Goal: Communication & Community: Answer question/provide support

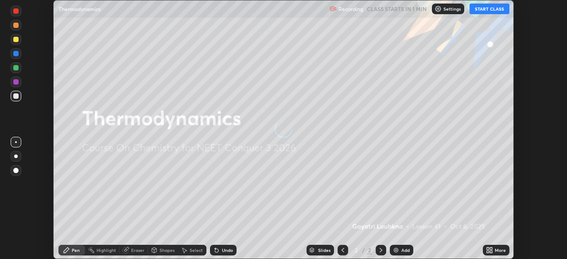
scroll to position [259, 567]
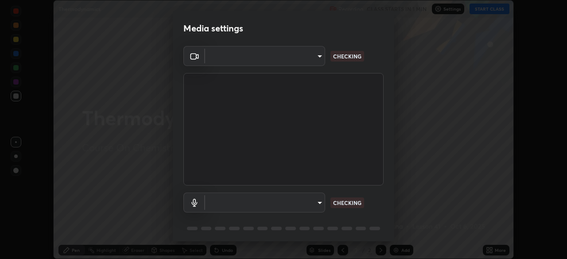
type input "f998bc4046c61b158ae604da705546672abda0c1808058386527230685057052"
click at [316, 201] on body "Erase all Thermodynamics Recording CLASS STARTS IN 1 MIN Settings START CLASS S…" at bounding box center [283, 129] width 567 height 259
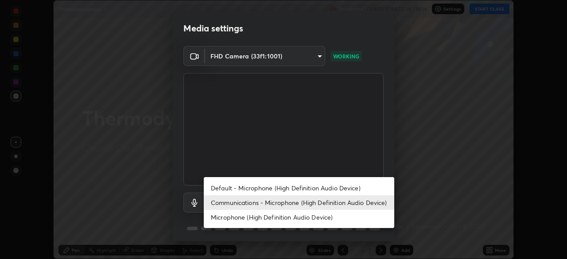
click at [316, 185] on li "Default - Microphone (High Definition Audio Device)" at bounding box center [299, 188] width 190 height 15
type input "default"
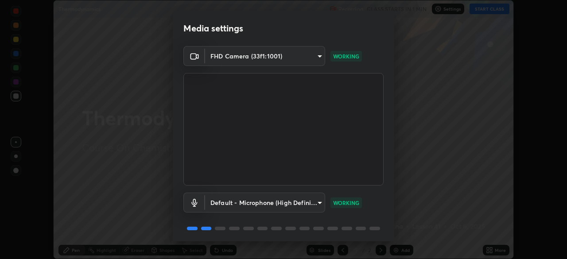
scroll to position [31, 0]
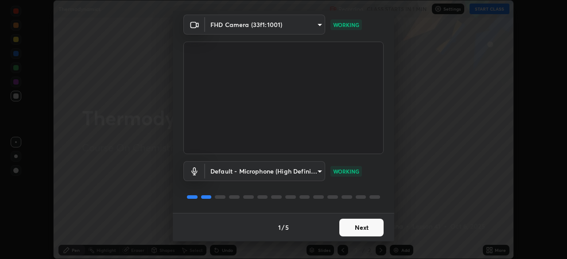
click at [365, 229] on button "Next" at bounding box center [361, 228] width 44 height 18
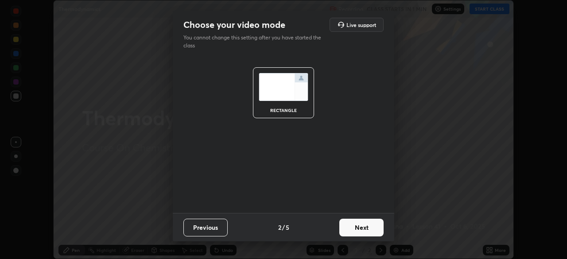
scroll to position [0, 0]
click at [371, 228] on button "Next" at bounding box center [361, 228] width 44 height 18
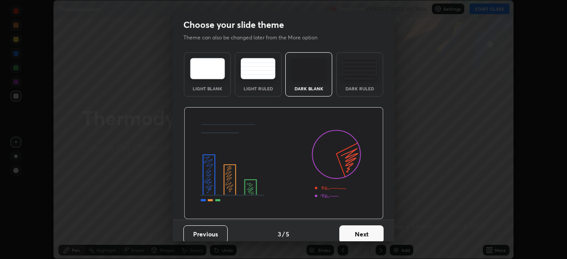
click at [372, 235] on button "Next" at bounding box center [361, 234] width 44 height 18
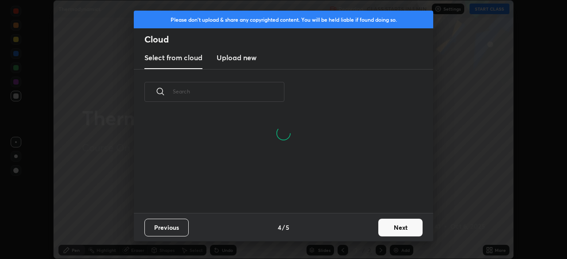
click at [396, 229] on button "Next" at bounding box center [400, 228] width 44 height 18
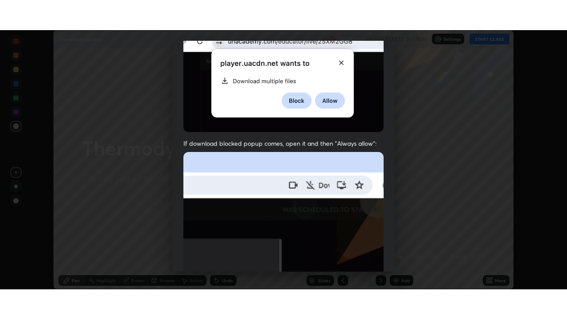
scroll to position [212, 0]
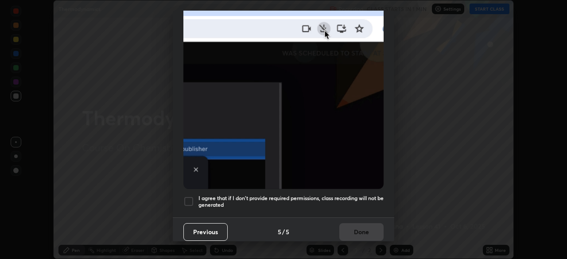
click at [192, 200] on div at bounding box center [188, 201] width 11 height 11
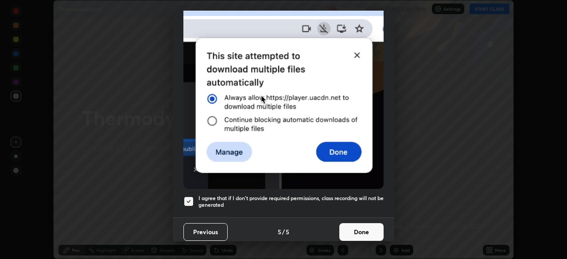
click at [360, 229] on button "Done" at bounding box center [361, 232] width 44 height 18
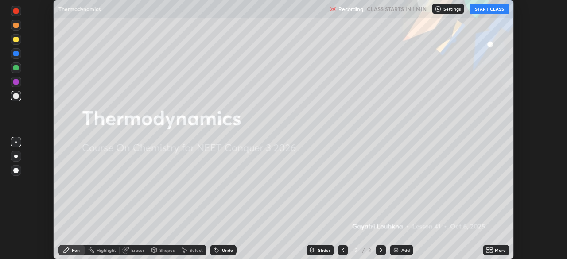
click at [492, 11] on button "START CLASS" at bounding box center [489, 9] width 40 height 11
click at [491, 251] on icon at bounding box center [491, 252] width 2 height 2
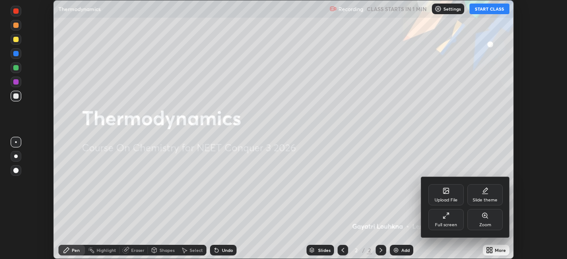
click at [451, 217] on div "Full screen" at bounding box center [445, 219] width 35 height 21
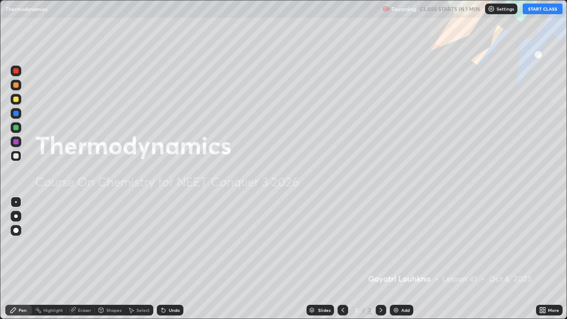
scroll to position [319, 567]
click at [543, 259] on icon at bounding box center [542, 309] width 7 height 7
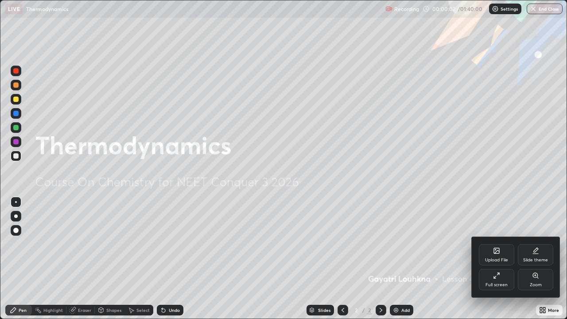
click at [440, 259] on div at bounding box center [283, 159] width 567 height 319
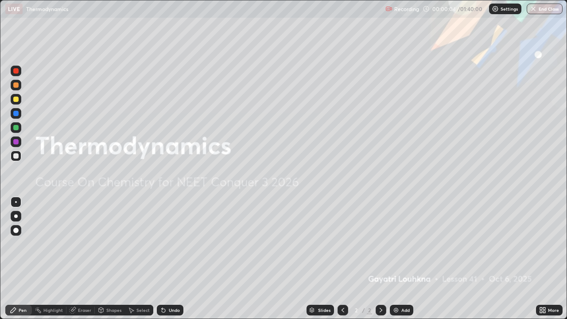
click at [401, 259] on div "Add" at bounding box center [405, 310] width 8 height 4
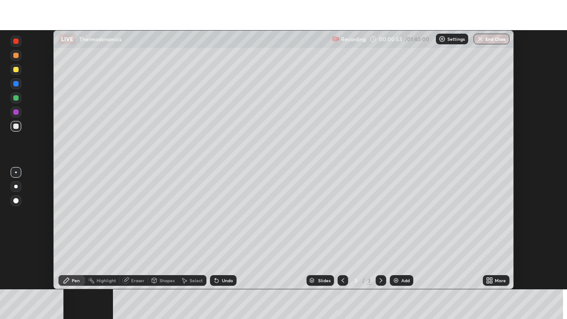
scroll to position [259, 566]
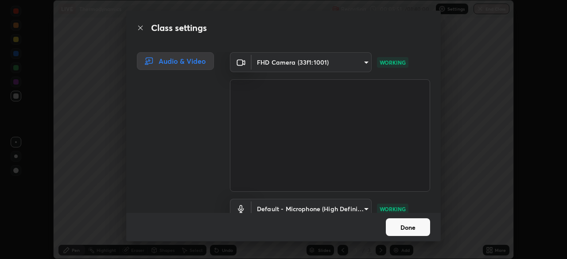
click at [399, 229] on button "Done" at bounding box center [408, 227] width 44 height 18
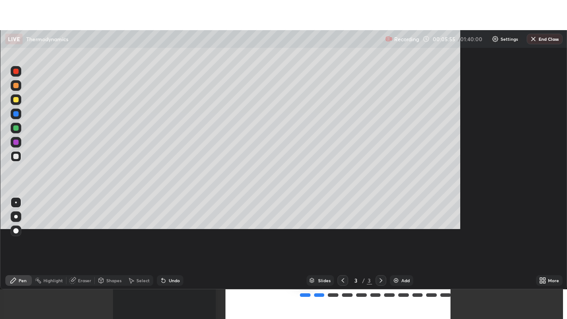
scroll to position [319, 567]
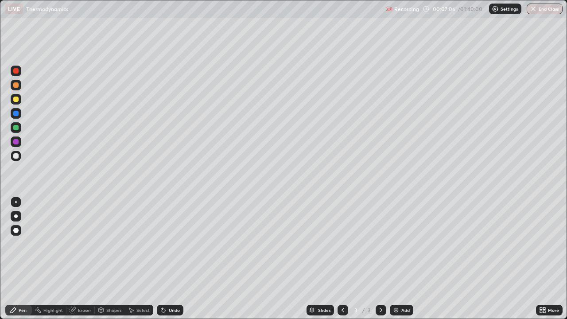
click at [84, 259] on div "Eraser" at bounding box center [84, 310] width 13 height 4
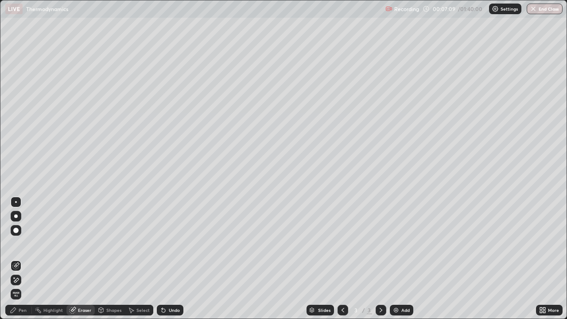
click at [25, 259] on div "Pen" at bounding box center [23, 310] width 8 height 4
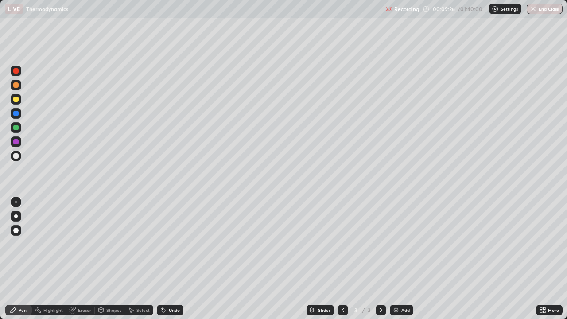
click at [16, 101] on div at bounding box center [15, 99] width 5 height 5
click at [14, 155] on div at bounding box center [15, 155] width 5 height 5
click at [14, 100] on div at bounding box center [15, 99] width 5 height 5
click at [396, 259] on img at bounding box center [395, 309] width 7 height 7
click at [17, 129] on div at bounding box center [15, 127] width 5 height 5
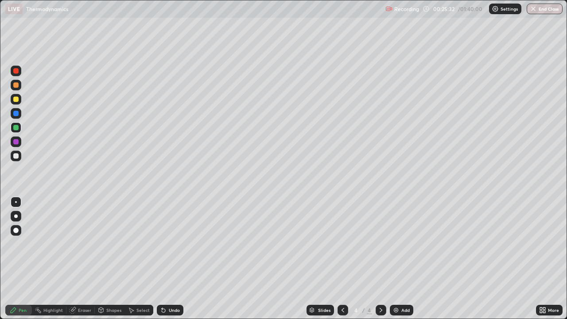
click at [396, 259] on img at bounding box center [395, 309] width 7 height 7
click at [342, 259] on icon at bounding box center [342, 310] width 3 height 4
click at [342, 259] on icon at bounding box center [342, 309] width 7 height 7
click at [341, 259] on icon at bounding box center [342, 309] width 7 height 7
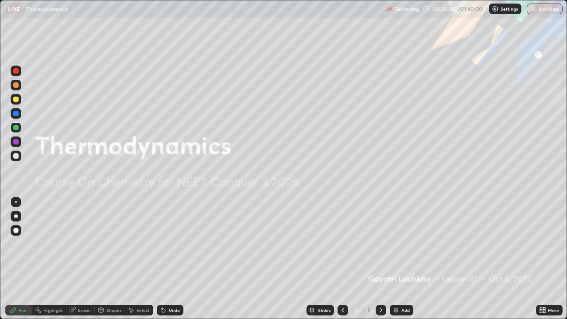
click at [376, 259] on div at bounding box center [381, 310] width 11 height 11
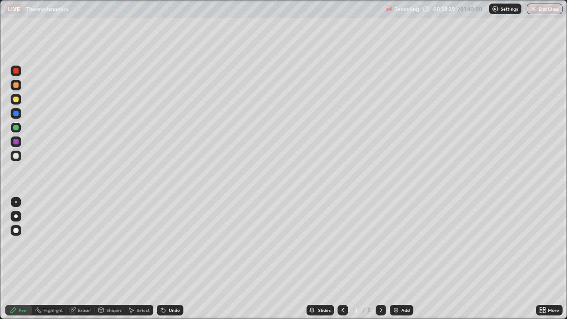
click at [380, 259] on icon at bounding box center [380, 309] width 7 height 7
click at [380, 259] on icon at bounding box center [381, 310] width 3 height 4
click at [394, 259] on img at bounding box center [395, 309] width 7 height 7
click at [341, 259] on icon at bounding box center [342, 309] width 7 height 7
click at [15, 156] on div at bounding box center [15, 155] width 5 height 5
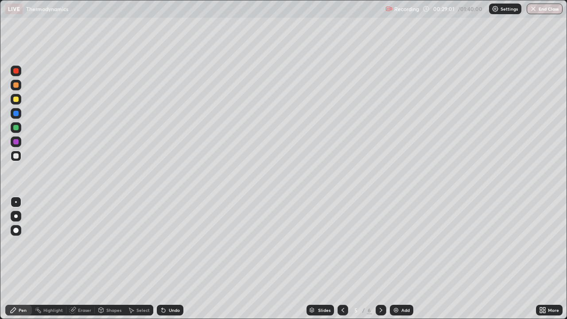
click at [79, 259] on div "Eraser" at bounding box center [84, 310] width 13 height 4
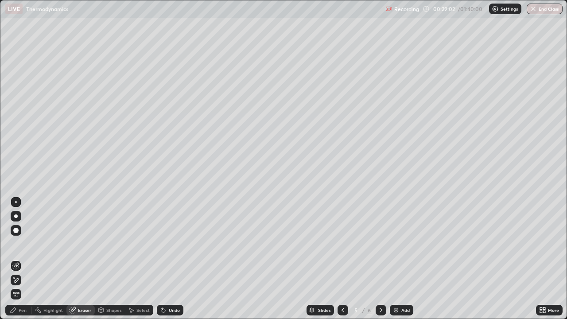
click at [27, 259] on div "Pen" at bounding box center [18, 310] width 27 height 11
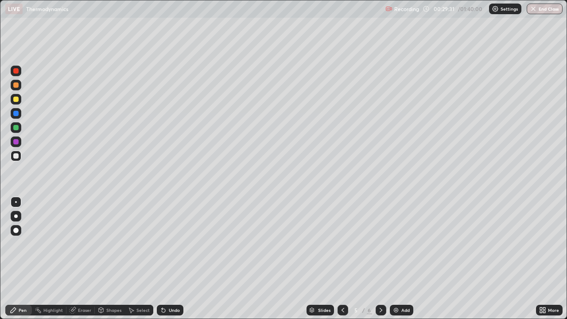
click at [17, 99] on div at bounding box center [15, 99] width 5 height 5
click at [14, 156] on div at bounding box center [15, 155] width 5 height 5
click at [15, 70] on div at bounding box center [15, 70] width 5 height 5
click at [14, 99] on div at bounding box center [15, 99] width 5 height 5
click at [16, 156] on div at bounding box center [15, 155] width 5 height 5
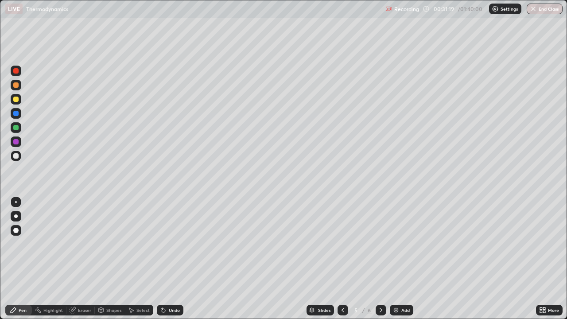
click at [17, 128] on div at bounding box center [15, 127] width 5 height 5
click at [16, 156] on div at bounding box center [15, 155] width 5 height 5
click at [79, 259] on div "Eraser" at bounding box center [84, 310] width 13 height 4
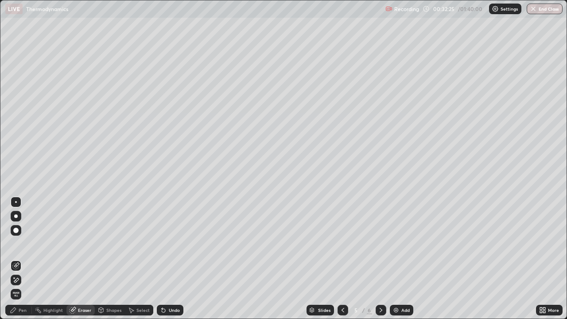
click at [16, 259] on icon at bounding box center [13, 309] width 7 height 7
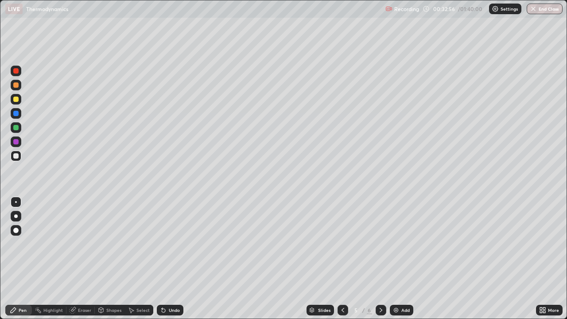
click at [74, 259] on icon at bounding box center [73, 309] width 5 height 4
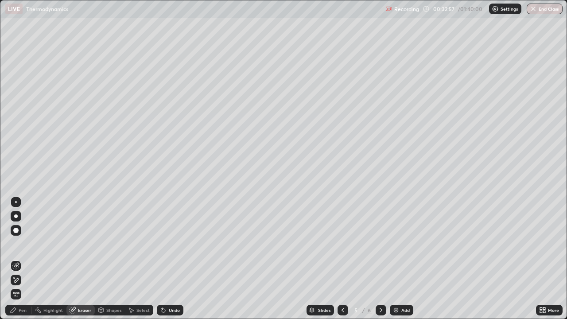
click at [20, 259] on div "Pen" at bounding box center [23, 310] width 8 height 4
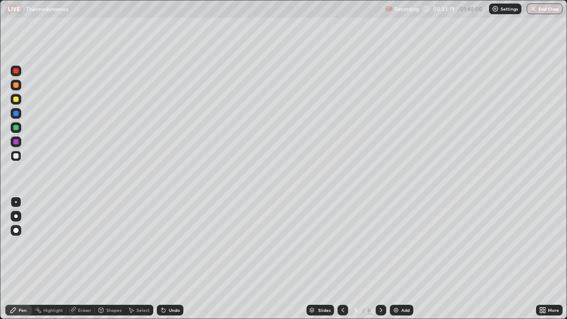
click at [16, 128] on div at bounding box center [15, 127] width 5 height 5
click at [380, 259] on icon at bounding box center [380, 309] width 7 height 7
click at [112, 259] on div "Shapes" at bounding box center [113, 310] width 15 height 4
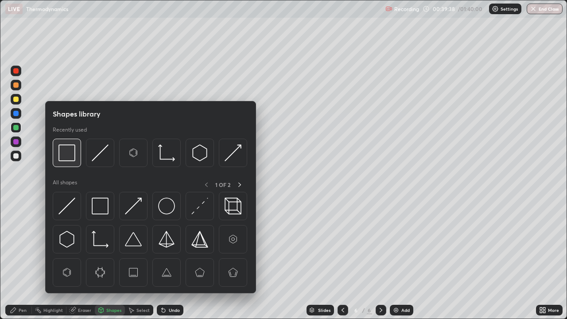
click at [69, 160] on img at bounding box center [66, 152] width 17 height 17
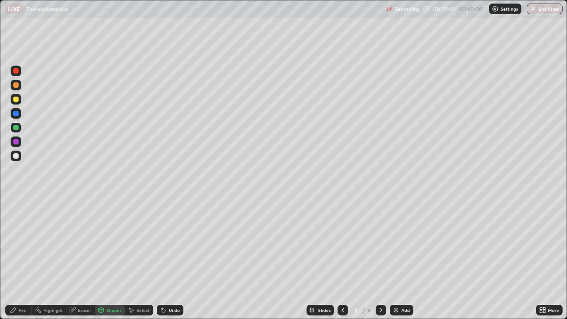
click at [104, 259] on icon at bounding box center [100, 309] width 7 height 7
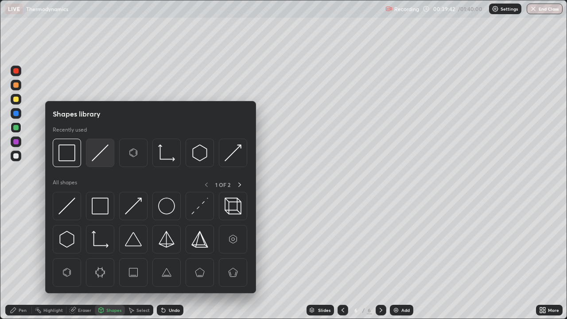
click at [96, 159] on img at bounding box center [100, 152] width 17 height 17
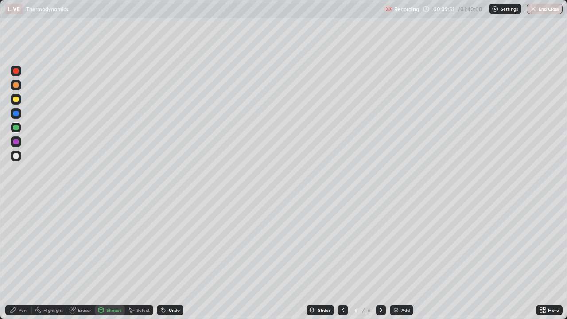
click at [23, 259] on div "Pen" at bounding box center [23, 310] width 8 height 4
click at [16, 157] on div at bounding box center [15, 155] width 5 height 5
click at [16, 72] on div at bounding box center [15, 70] width 5 height 5
click at [342, 259] on icon at bounding box center [342, 309] width 7 height 7
click at [380, 259] on icon at bounding box center [380, 309] width 7 height 7
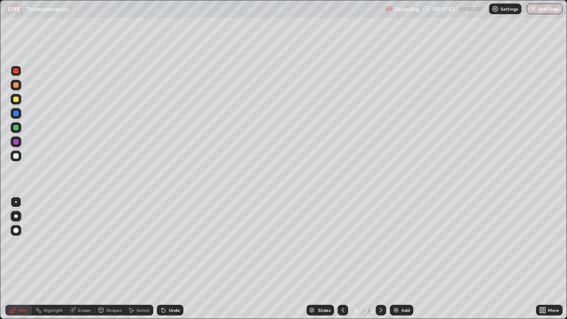
click at [342, 259] on icon at bounding box center [342, 309] width 7 height 7
click at [399, 259] on img at bounding box center [395, 309] width 7 height 7
click at [20, 157] on div at bounding box center [16, 156] width 11 height 11
click at [380, 259] on icon at bounding box center [380, 309] width 7 height 7
click at [393, 259] on img at bounding box center [395, 309] width 7 height 7
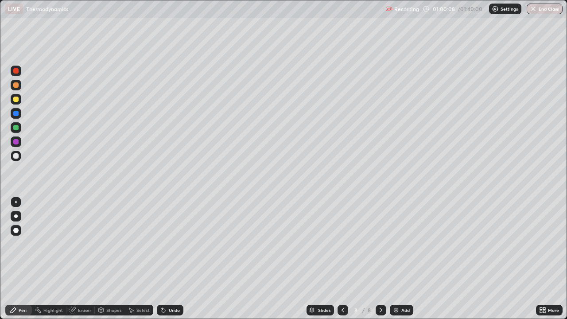
click at [19, 157] on div at bounding box center [16, 156] width 11 height 11
click at [87, 259] on div "Eraser" at bounding box center [84, 310] width 13 height 4
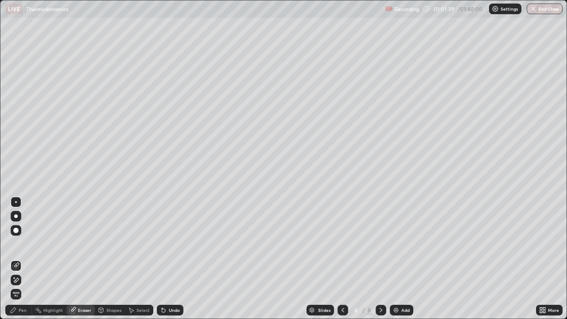
click at [24, 259] on div "Pen" at bounding box center [23, 310] width 8 height 4
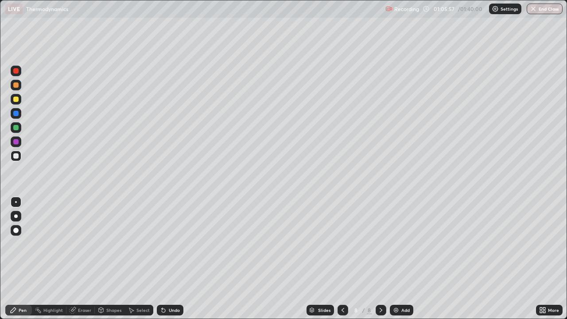
click at [342, 259] on icon at bounding box center [342, 309] width 7 height 7
click at [343, 259] on icon at bounding box center [342, 309] width 7 height 7
click at [342, 259] on icon at bounding box center [342, 309] width 7 height 7
click at [379, 259] on icon at bounding box center [380, 309] width 7 height 7
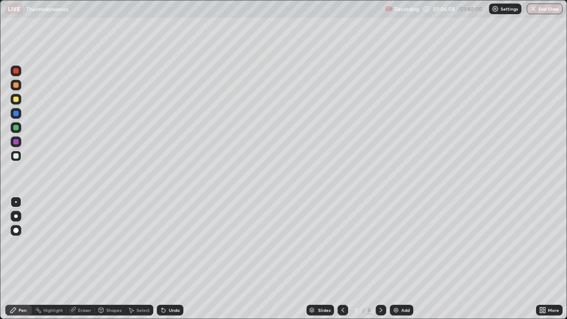
click at [380, 259] on icon at bounding box center [381, 310] width 3 height 4
click at [397, 259] on img at bounding box center [395, 309] width 7 height 7
click at [343, 259] on icon at bounding box center [342, 309] width 7 height 7
click at [380, 259] on icon at bounding box center [380, 309] width 7 height 7
click at [396, 259] on img at bounding box center [395, 309] width 7 height 7
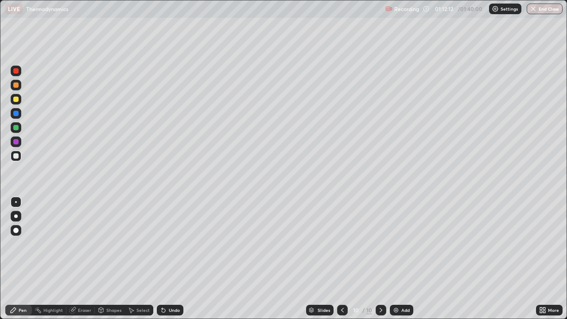
click at [21, 159] on div at bounding box center [16, 156] width 11 height 14
click at [81, 259] on div "Eraser" at bounding box center [84, 310] width 13 height 4
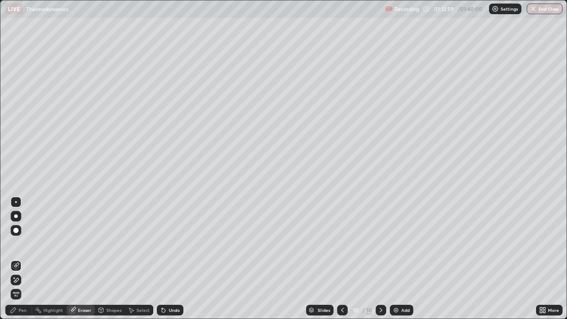
click at [23, 259] on div "Pen" at bounding box center [23, 310] width 8 height 4
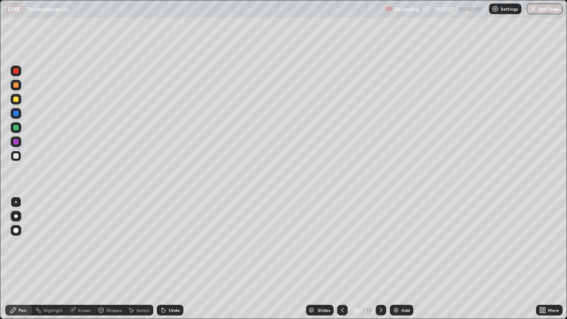
click at [16, 101] on div at bounding box center [15, 99] width 5 height 5
click at [21, 129] on div at bounding box center [16, 127] width 11 height 11
click at [16, 144] on div at bounding box center [15, 141] width 5 height 5
click at [393, 259] on img at bounding box center [395, 309] width 7 height 7
click at [20, 157] on div at bounding box center [16, 156] width 11 height 11
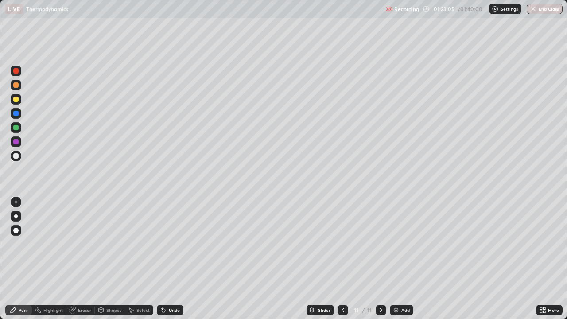
click at [396, 259] on img at bounding box center [395, 309] width 7 height 7
click at [341, 259] on icon at bounding box center [342, 309] width 7 height 7
click at [342, 259] on icon at bounding box center [342, 309] width 7 height 7
click at [395, 259] on img at bounding box center [395, 309] width 7 height 7
click at [18, 154] on div at bounding box center [15, 155] width 5 height 5
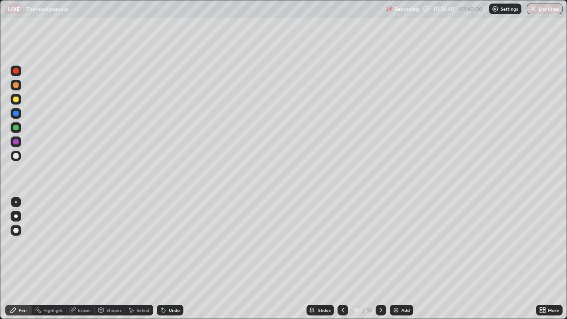
click at [17, 101] on div at bounding box center [15, 99] width 5 height 5
click at [16, 142] on div at bounding box center [15, 141] width 5 height 5
click at [380, 259] on icon at bounding box center [380, 309] width 7 height 7
click at [379, 259] on icon at bounding box center [380, 309] width 7 height 7
click at [395, 259] on img at bounding box center [395, 309] width 7 height 7
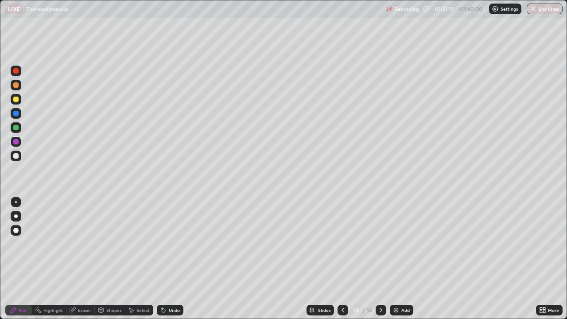
click at [15, 158] on div at bounding box center [15, 155] width 5 height 5
click at [456, 114] on button "Undo" at bounding box center [468, 116] width 26 height 11
click at [81, 259] on div "Eraser" at bounding box center [84, 310] width 13 height 4
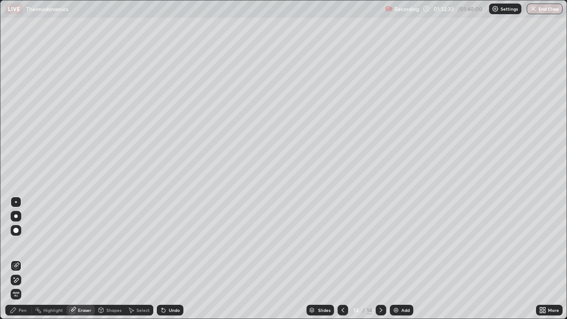
click at [18, 259] on div "Pen" at bounding box center [18, 310] width 27 height 11
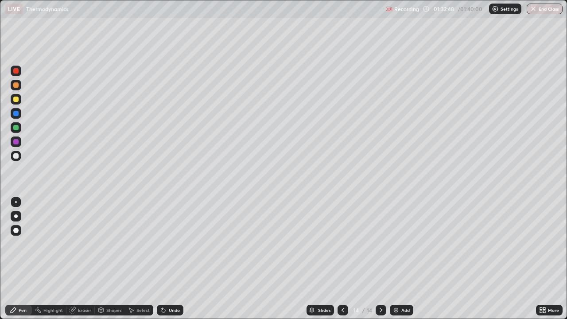
click at [392, 259] on img at bounding box center [395, 309] width 7 height 7
click at [81, 259] on div "Eraser" at bounding box center [84, 310] width 13 height 4
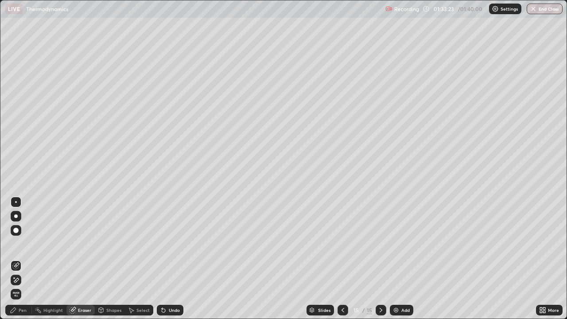
click at [27, 259] on div "Pen" at bounding box center [18, 310] width 27 height 11
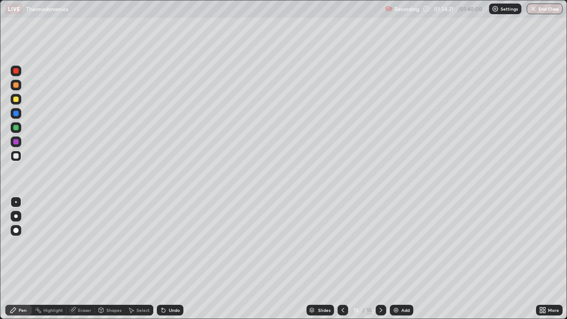
click at [16, 128] on div at bounding box center [15, 127] width 5 height 5
click at [342, 259] on icon at bounding box center [342, 309] width 7 height 7
click at [380, 259] on icon at bounding box center [380, 309] width 7 height 7
click at [340, 259] on div at bounding box center [342, 310] width 11 height 11
click at [341, 259] on icon at bounding box center [342, 309] width 7 height 7
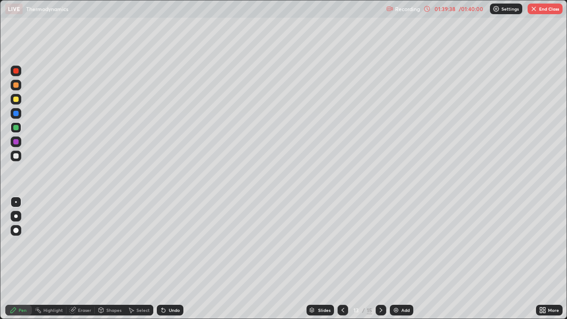
click at [341, 259] on div at bounding box center [342, 310] width 11 height 11
click at [339, 259] on div at bounding box center [342, 310] width 11 height 11
click at [342, 259] on icon at bounding box center [342, 309] width 7 height 7
click at [346, 259] on div at bounding box center [342, 310] width 11 height 11
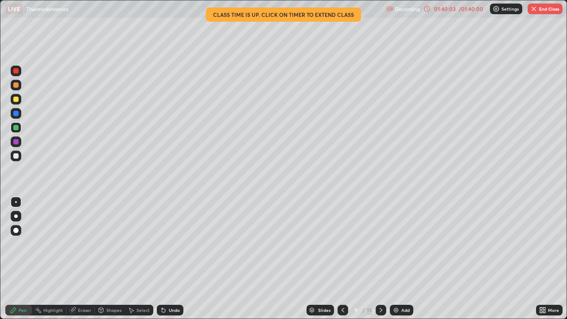
click at [342, 259] on icon at bounding box center [342, 309] width 7 height 7
click at [382, 259] on div at bounding box center [381, 310] width 11 height 18
click at [380, 259] on icon at bounding box center [380, 309] width 7 height 7
click at [538, 12] on button "End Class" at bounding box center [545, 9] width 35 height 11
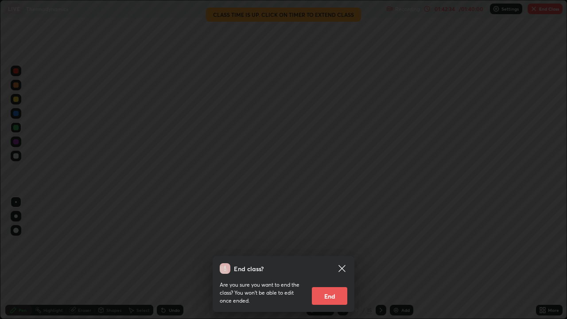
click at [338, 259] on button "End" at bounding box center [329, 296] width 35 height 18
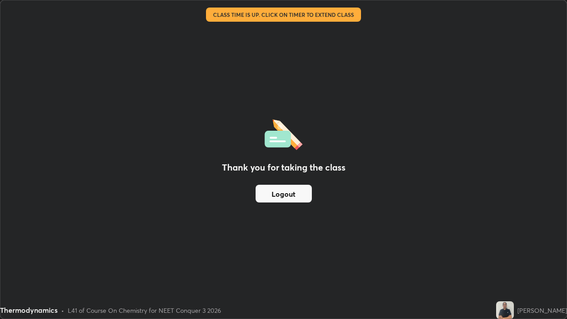
click at [297, 191] on button "Logout" at bounding box center [284, 194] width 56 height 18
